Goal: Task Accomplishment & Management: Use online tool/utility

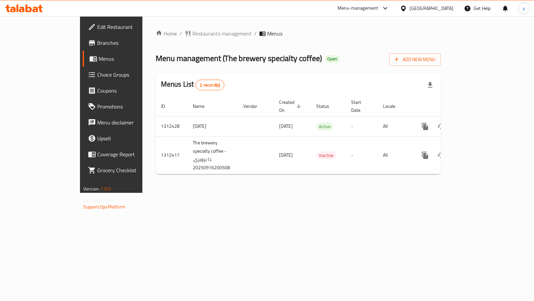
click at [97, 73] on span "Choice Groups" at bounding box center [130, 75] width 67 height 8
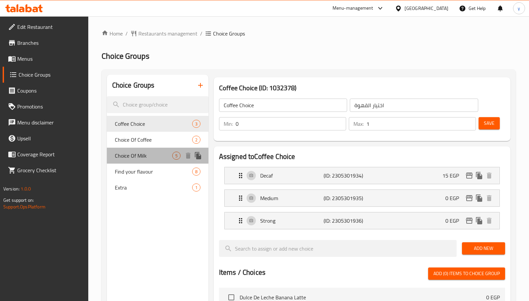
click at [134, 160] on span "Choice Of Milk" at bounding box center [143, 156] width 57 height 8
type input "Choice Of Milk"
type input "اختار الحليب"
type input "1"
click at [134, 160] on span "Choice Of Milk" at bounding box center [143, 156] width 57 height 8
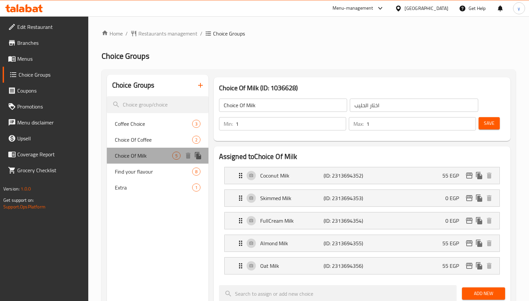
click at [134, 160] on span "Choice Of Milk" at bounding box center [143, 156] width 57 height 8
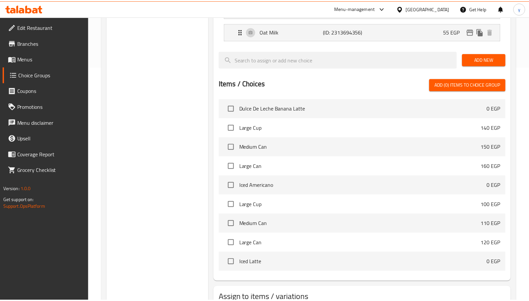
scroll to position [283, 0]
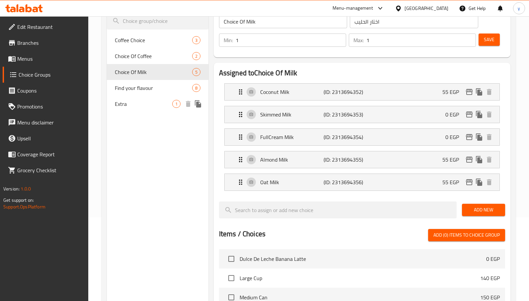
click at [139, 99] on div "Extra 1" at bounding box center [158, 104] width 102 height 16
type input "Extra"
type input "اضافة"
type input "0"
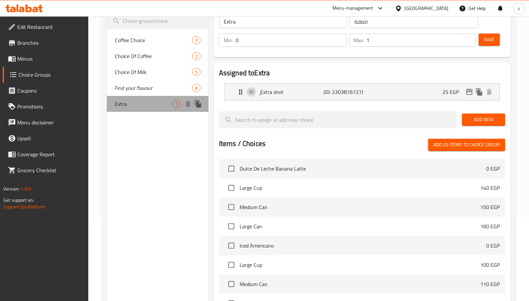
click at [139, 99] on div "Extra 1" at bounding box center [158, 104] width 102 height 16
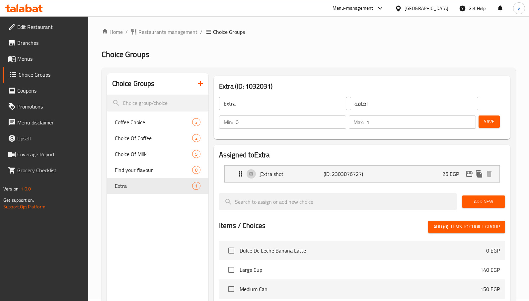
scroll to position [0, 0]
